Goal: Navigation & Orientation: Find specific page/section

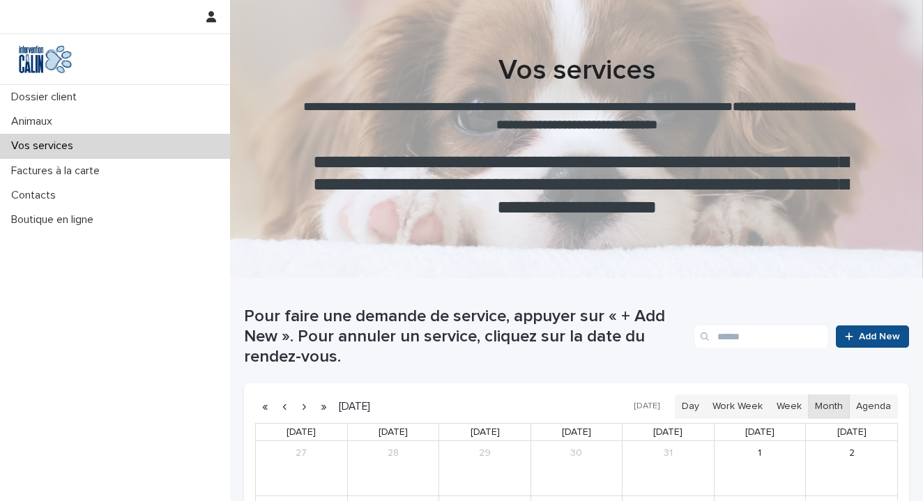
scroll to position [390, 0]
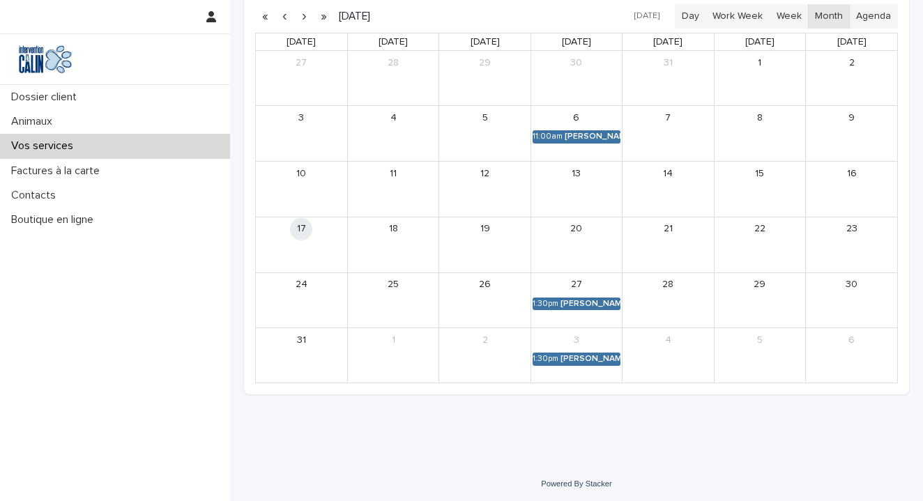
click at [74, 143] on p "Vos services" at bounding box center [45, 145] width 79 height 13
click at [72, 212] on div "Boutique en ligne" at bounding box center [115, 220] width 230 height 24
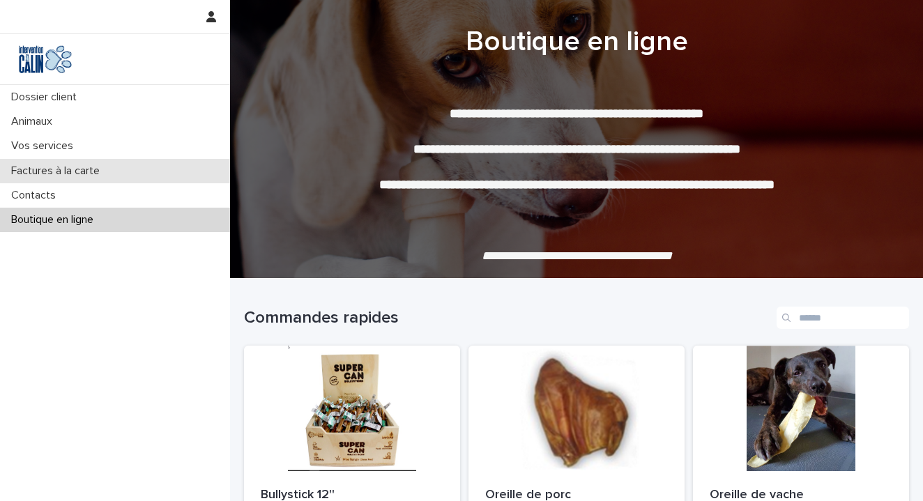
click at [23, 160] on div "Factures à la carte" at bounding box center [115, 171] width 230 height 24
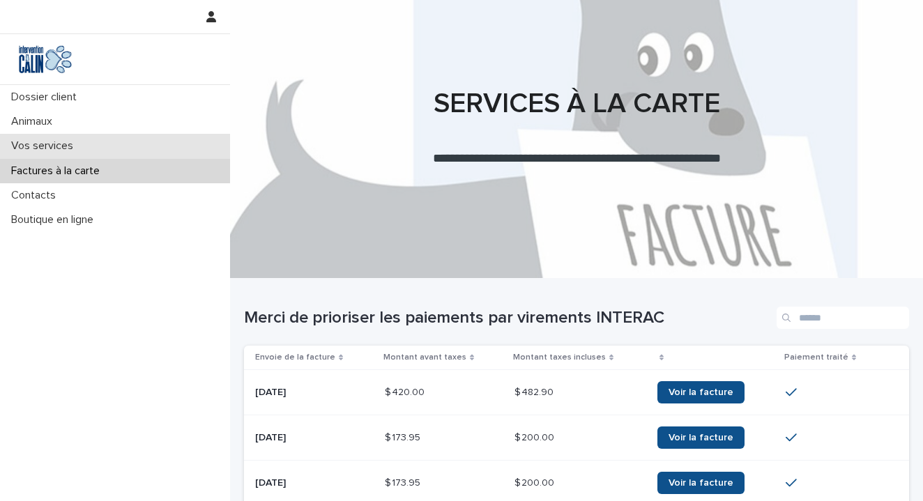
click at [29, 147] on p "Vos services" at bounding box center [45, 145] width 79 height 13
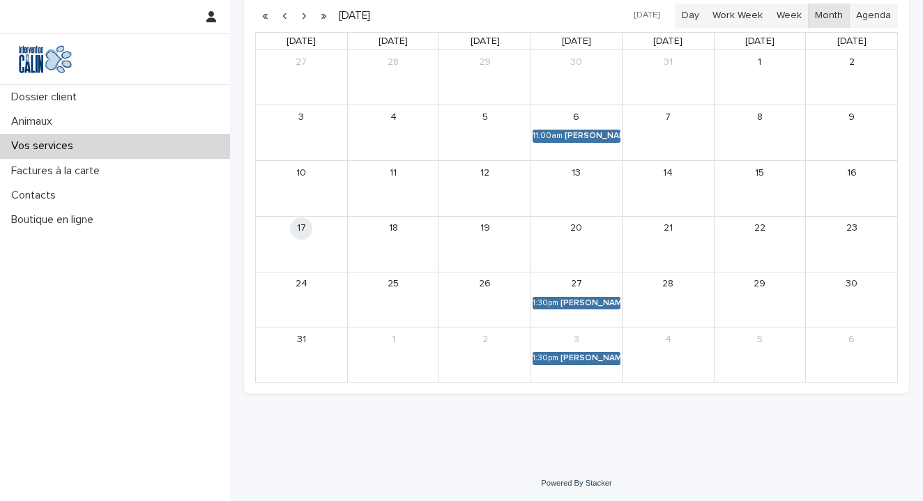
scroll to position [390, 0]
